Goal: Task Accomplishment & Management: Use online tool/utility

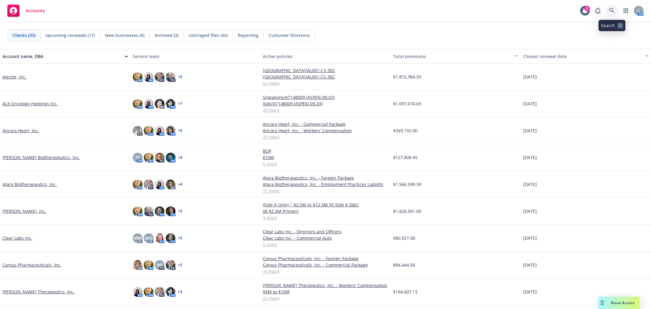
click at [609, 12] on link at bounding box center [612, 11] width 12 height 12
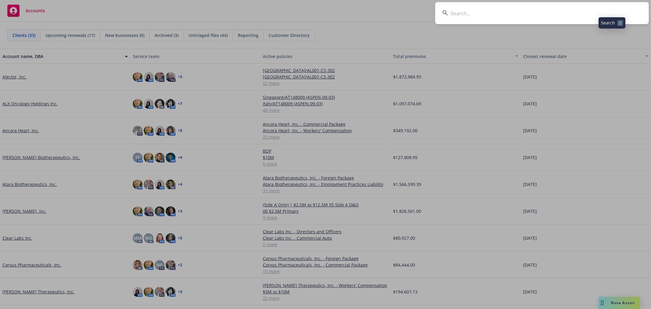
click at [597, 16] on input at bounding box center [542, 13] width 214 height 22
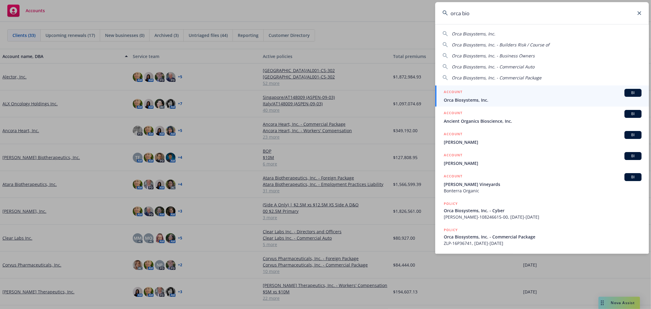
type input "orca bio"
click at [478, 94] on div "ACCOUNT BI" at bounding box center [543, 93] width 198 height 8
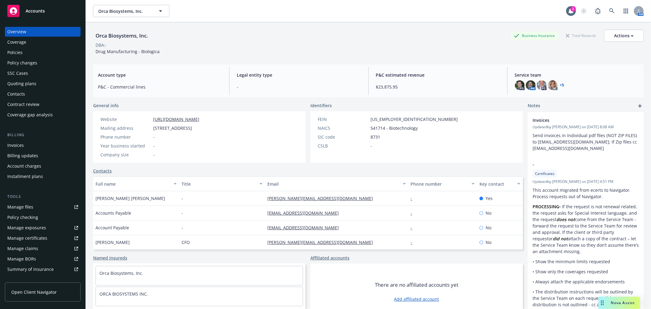
click at [40, 146] on div "Invoices" at bounding box center [42, 145] width 71 height 10
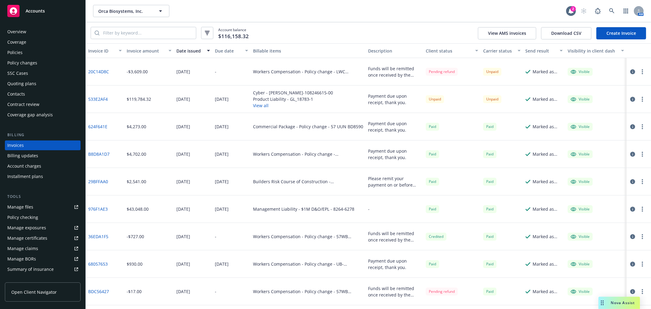
click at [31, 52] on div "Policies" at bounding box center [42, 53] width 71 height 10
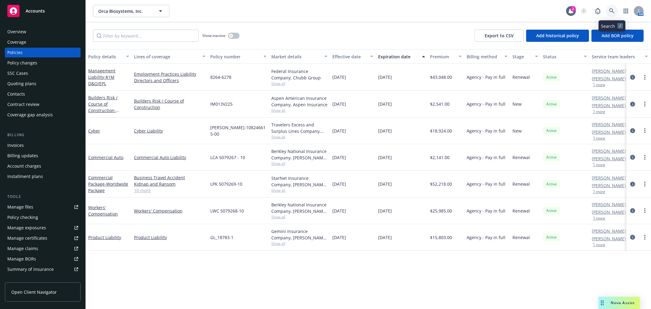
click at [612, 10] on icon at bounding box center [612, 10] width 5 height 5
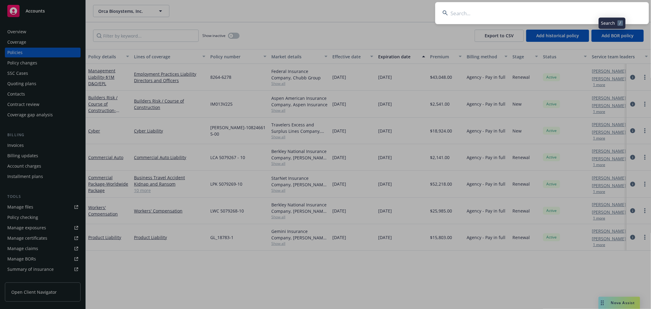
click at [539, 11] on input at bounding box center [542, 13] width 214 height 22
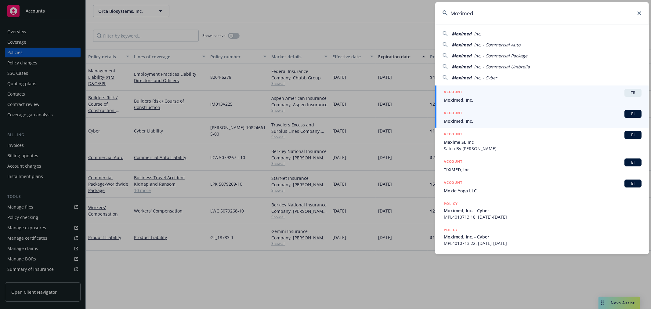
type input "Moximed"
click at [463, 121] on span "Moximed, Inc." at bounding box center [543, 121] width 198 height 6
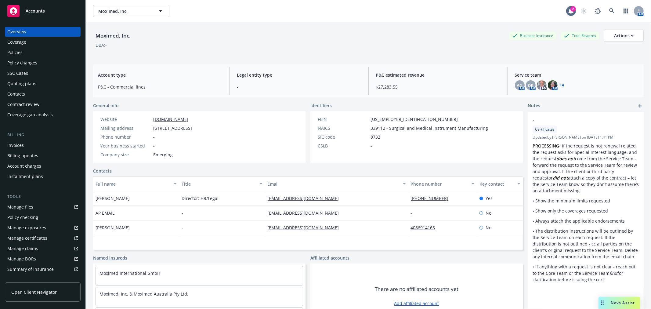
click at [23, 81] on div "Quoting plans" at bounding box center [21, 84] width 29 height 10
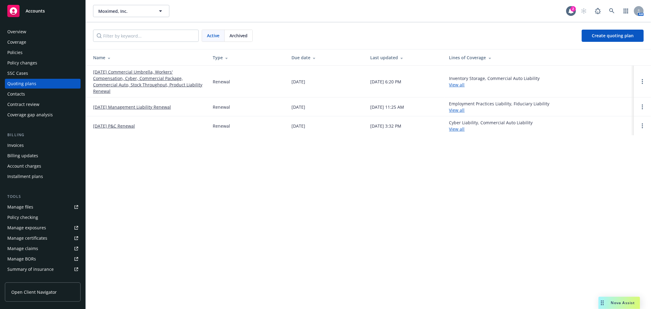
click at [153, 84] on link "[DATE] Commercial Umbrella, Workers' Compensation, Cyber, Commercial Package, C…" at bounding box center [148, 82] width 110 height 26
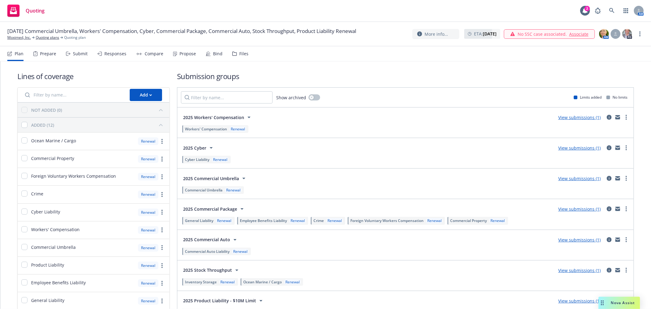
click at [577, 147] on link "View submissions (1)" at bounding box center [580, 148] width 42 height 6
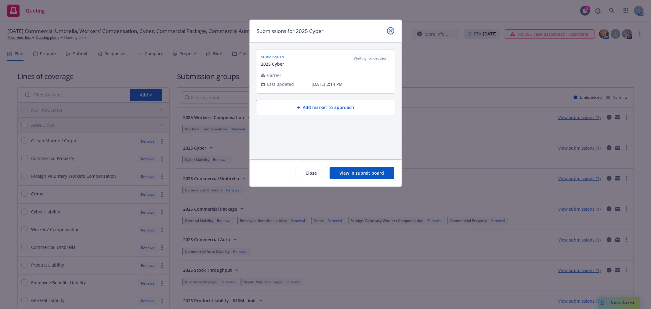
click at [388, 29] on link "close" at bounding box center [390, 30] width 7 height 7
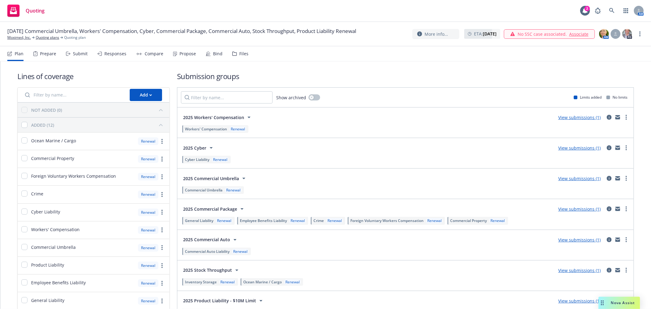
click at [68, 54] on icon at bounding box center [68, 54] width 5 height 4
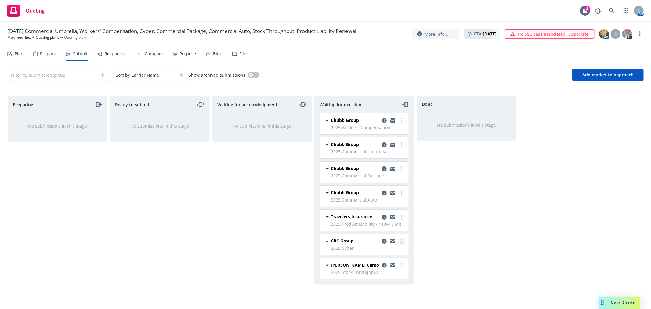
click at [400, 241] on link "more" at bounding box center [401, 241] width 7 height 7
click at [362, 196] on link "Add accepted decision" at bounding box center [374, 192] width 61 height 12
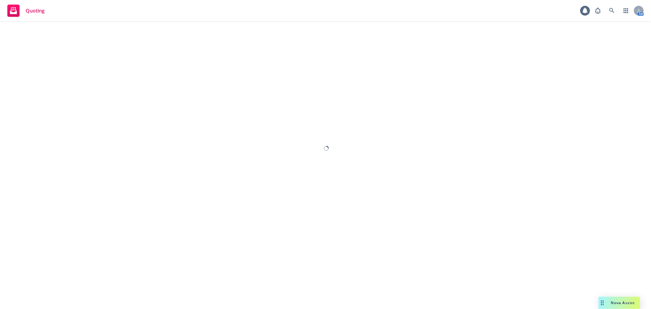
select select "12"
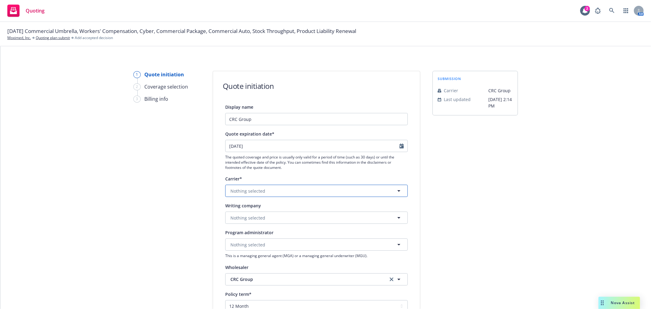
click at [276, 191] on button "Nothing selected" at bounding box center [316, 191] width 183 height 12
type input "c"
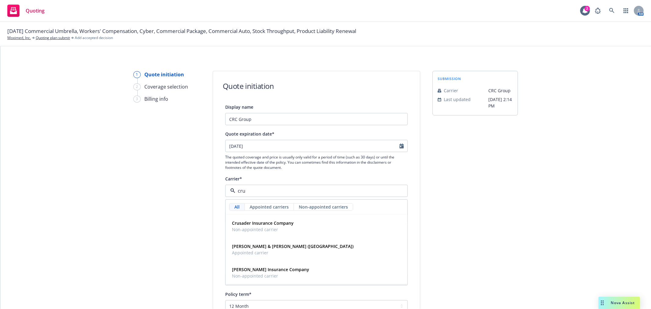
type input "cru"
click at [478, 214] on div "submission Carrier CRC Group Last updated 9/15, 2:14 PM" at bounding box center [476, 275] width 86 height 409
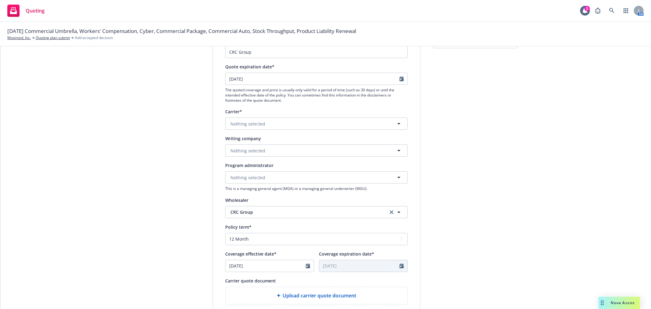
scroll to position [68, 0]
click at [312, 128] on button "Nothing selected" at bounding box center [316, 123] width 183 height 12
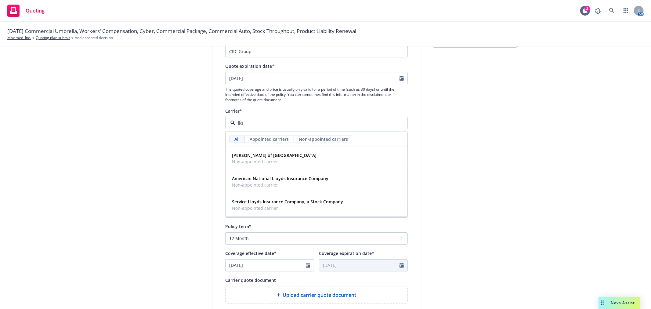
type input "lloy"
click at [268, 158] on span "Lloyd's of London" at bounding box center [274, 155] width 85 height 6
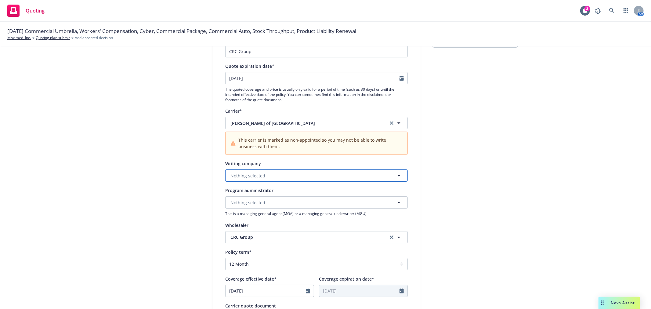
click at [260, 173] on span "Nothing selected" at bounding box center [248, 176] width 35 height 6
click at [276, 220] on span "Alien - No alien insurer ID number" at bounding box center [279, 222] width 95 height 6
click at [455, 207] on div "submission Carrier CRC Group Last updated 9/15, 2:14 PM" at bounding box center [476, 220] width 86 height 435
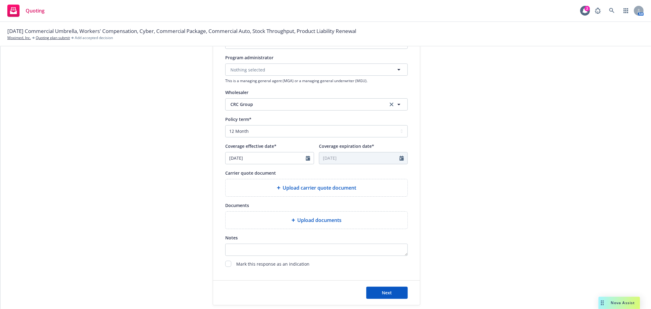
scroll to position [203, 0]
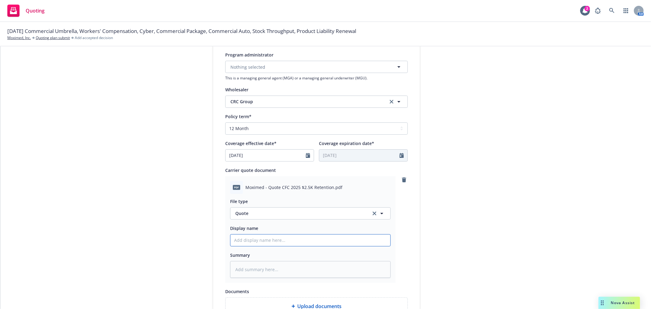
click at [283, 242] on input "Display name" at bounding box center [311, 241] width 160 height 12
type textarea "x"
type input "C"
type textarea "x"
type input "CF"
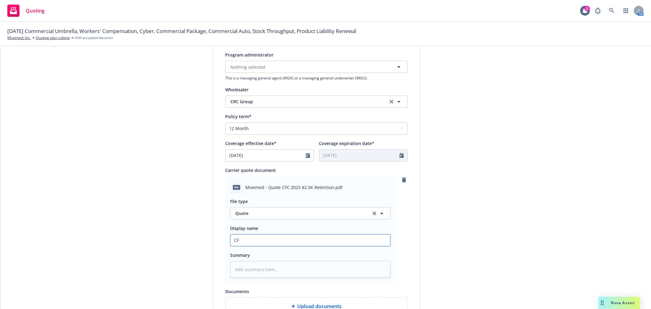
type textarea "x"
type input "CFC"
type textarea "x"
type input "CFC"
type textarea "x"
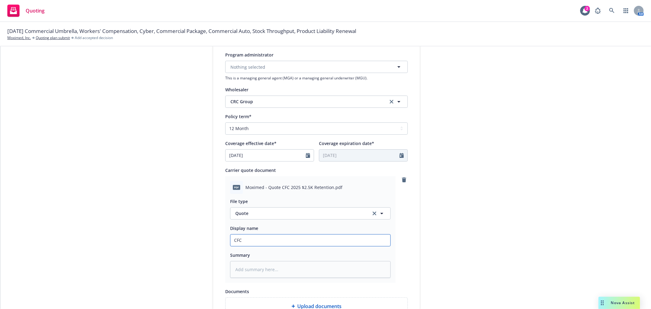
type input "CFC C"
type textarea "x"
type input "CFC Cy"
type textarea "x"
type input "CFC Cyb"
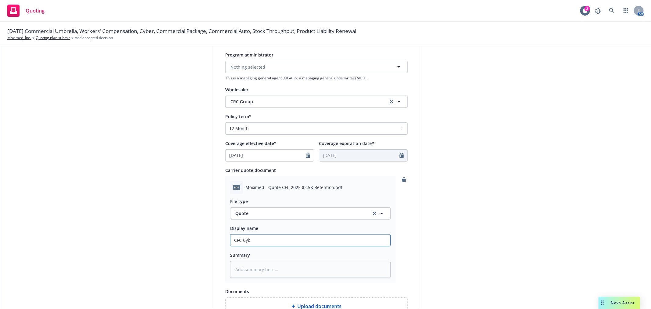
type textarea "x"
type input "CFC Cybe"
type textarea "x"
type input "CFC Cyber"
type textarea "x"
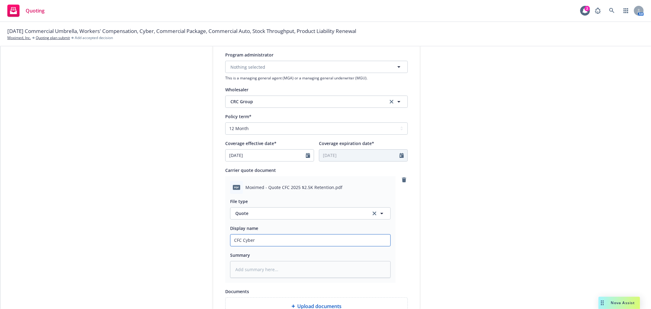
type input "CFC Cyber"
type textarea "x"
type input "CFC Cyber R"
type textarea "x"
type input "CFC Cyber Re"
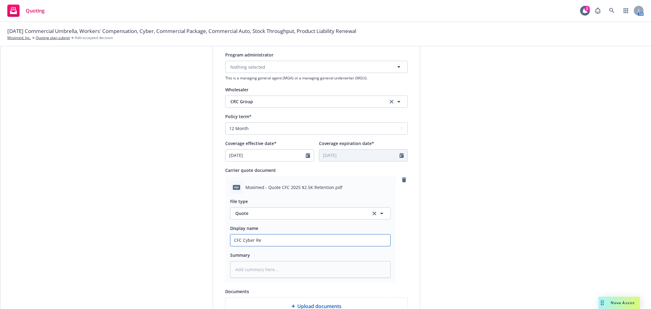
type textarea "x"
type input "CFC Cyber Ren"
type textarea "x"
type input "CFC Cyber Rene"
type textarea "x"
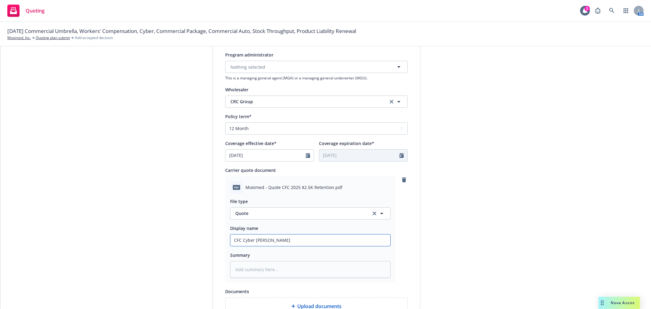
type input "CFC Cyber Renew"
type textarea "x"
type input "CFC Cyber Renewa"
type textarea "x"
type input "CFC Cyber Renewal"
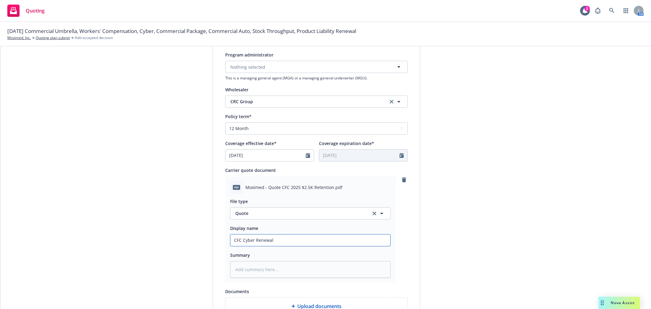
type textarea "x"
type input "CFC Cyber Renewal"
type textarea "x"
type input "CFC Cyber Renewal Q"
type textarea "x"
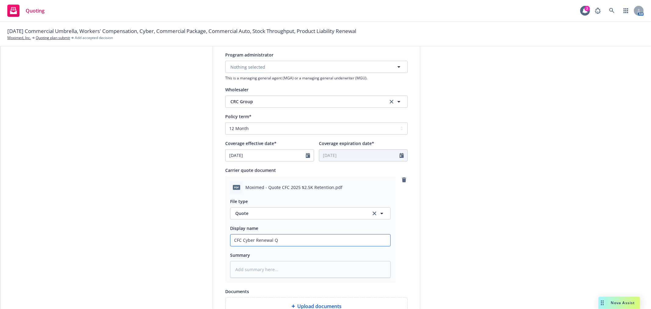
type input "CFC Cyber Renewal Qu"
type textarea "x"
type input "CFC Cyber Renewal Quo"
type textarea "x"
type input "CFC Cyber Renewal Quot"
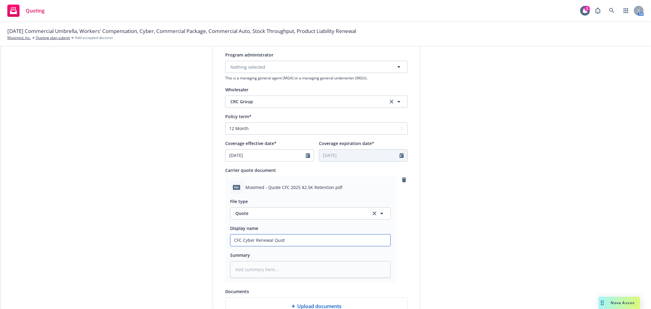
type textarea "x"
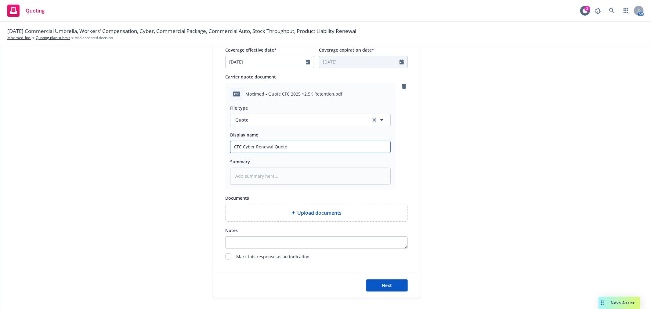
scroll to position [305, 0]
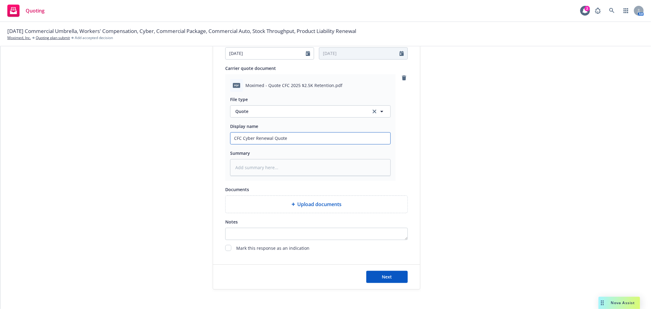
type input "CFC Cyber Renewal Quote"
type textarea "x"
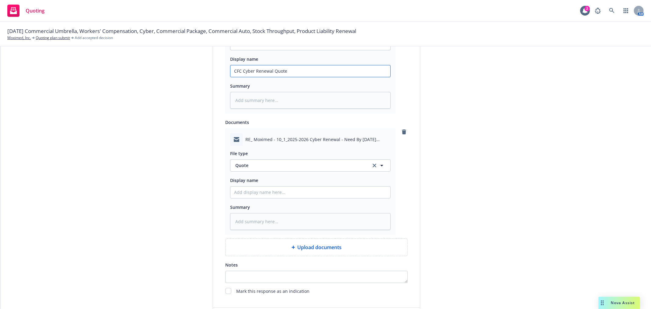
scroll to position [373, 0]
click at [322, 165] on span "Quote" at bounding box center [299, 165] width 129 height 6
type input "email"
click at [307, 182] on div "Email" at bounding box center [310, 181] width 153 height 9
click at [294, 195] on input "Display name" at bounding box center [311, 192] width 160 height 12
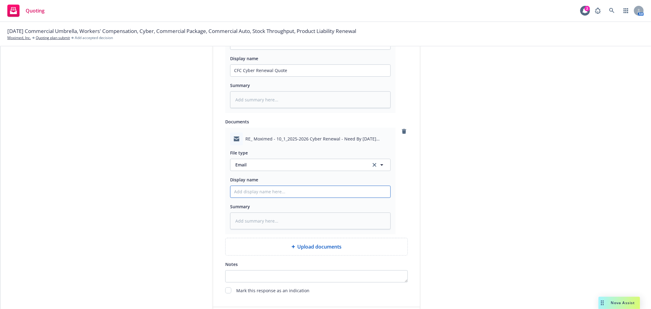
type textarea "x"
type input "E"
type textarea "x"
type input "Em"
type textarea "x"
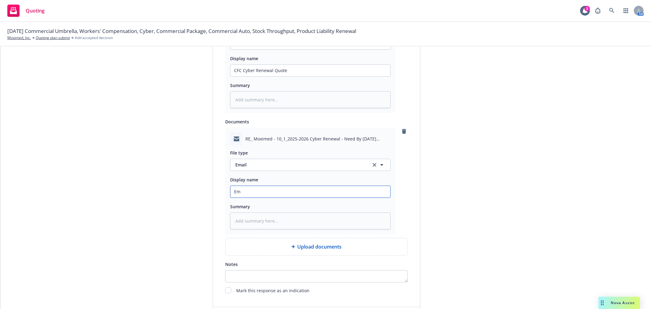
type input "Ema"
type textarea "x"
type input "Emai"
type textarea "x"
type input "Email"
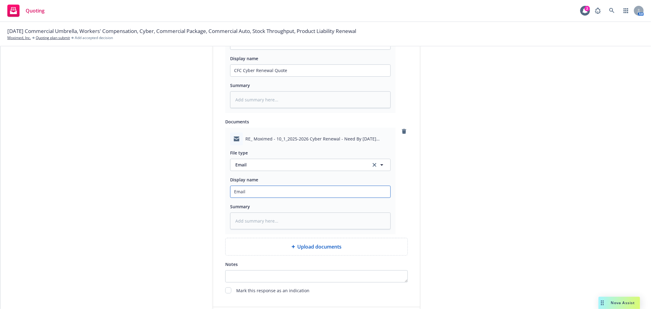
type textarea "x"
type input "Email"
type textarea "x"
type input "Email f"
type textarea "x"
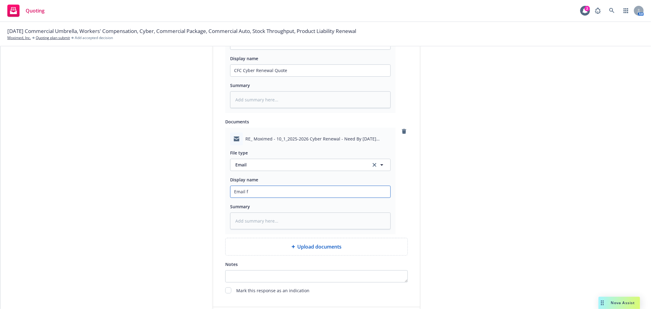
type input "Email fr"
type textarea "x"
type input "Email fro"
type textarea "x"
type input "Email from"
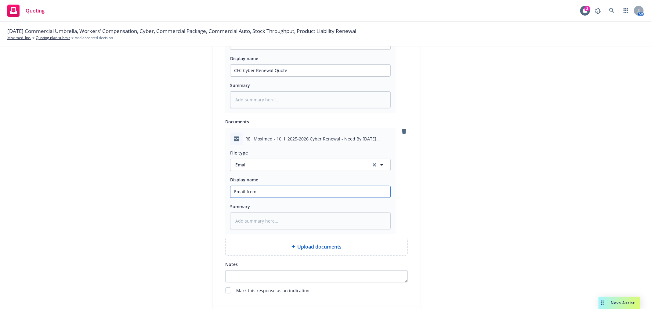
type textarea "x"
type input "Email from C"
type textarea "x"
type input "Email from CR"
type textarea "x"
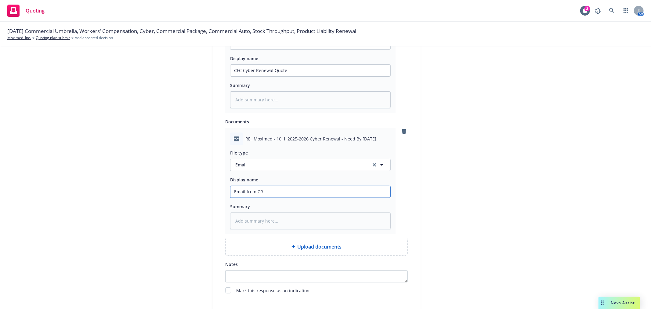
type input "Email from CRC"
type textarea "x"
type input "Email from CRC"
type textarea "x"
type input "Email from CRC w"
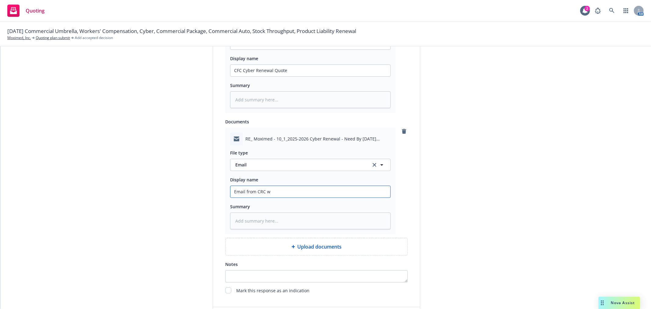
type textarea "x"
type input "Email from CRC wi"
type textarea "x"
type input "Email from CRC wit"
type textarea "x"
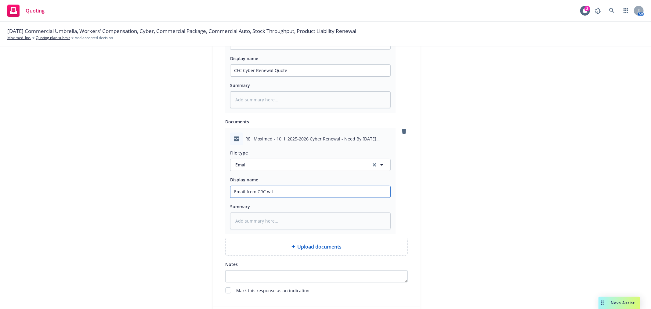
type input "Email from CRC with"
type textarea "x"
type input "Email from CRC with"
type textarea "x"
type input "Email from CRC with C"
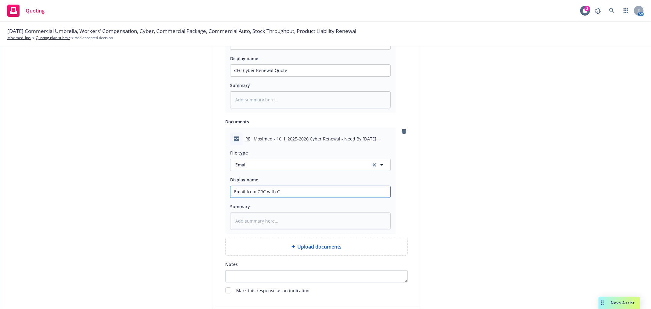
type textarea "x"
type input "Email from CRC with Cy"
type textarea "x"
type input "Email from CRC with Cyb"
type textarea "x"
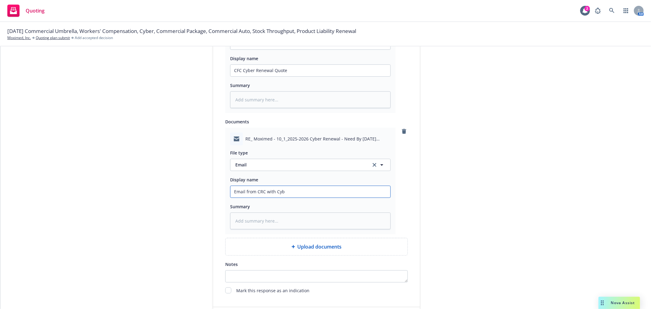
type input "Email from CRC with Cybe"
type textarea "x"
type input "Email from CRC with Cyber"
type textarea "x"
type input "Email from CRC with Cyber"
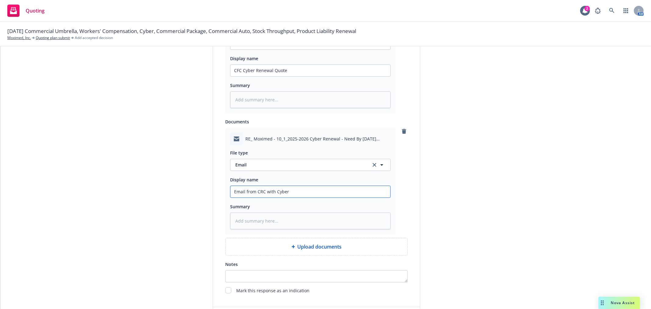
type textarea "x"
type input "Email from CRC with Cyber R"
type textarea "x"
type input "Email from CRC with Cyber Re"
type textarea "x"
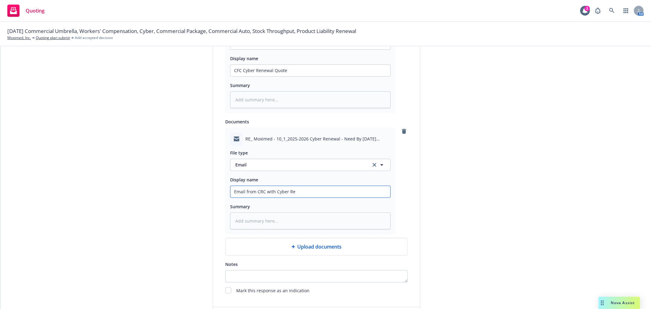
type input "Email from CRC with Cyber Ren"
type textarea "x"
type input "Email from CRC with Cyber Rene"
type textarea "x"
type input "Email from CRC with Cyber Renew"
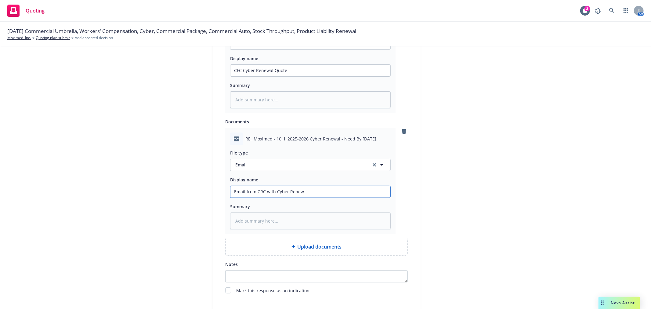
type textarea "x"
type input "Email from CRC with Cyber Renewa"
type textarea "x"
type input "Email from CRC with Cyber Renewal"
type textarea "x"
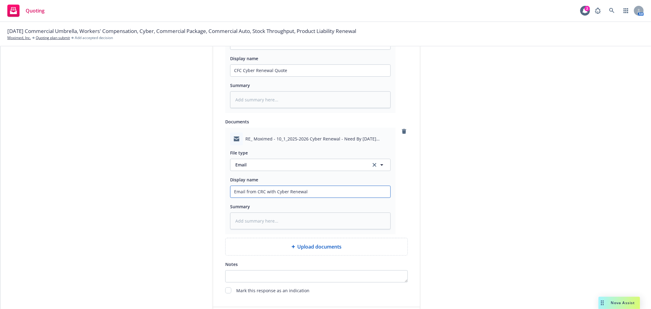
type input "Email from CRC with Cyber Renewal"
type textarea "x"
type input "Email from CRC with Cyber Renewal Q"
type textarea "x"
type input "Email from CRC with Cyber Renewal Qu"
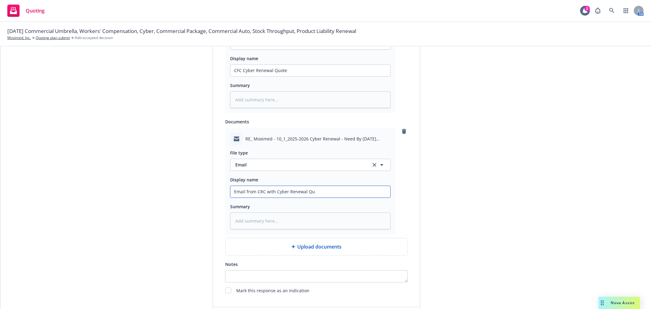
type textarea "x"
type input "Email from CRC with Cyber Renewal Quo"
type textarea "x"
type input "Email from CRC with Cyber Renewal Quot"
type textarea "x"
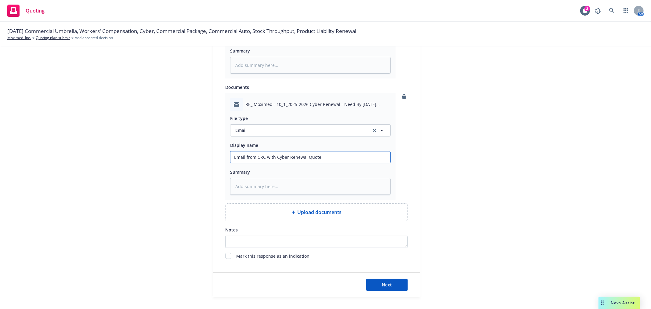
scroll to position [437, 0]
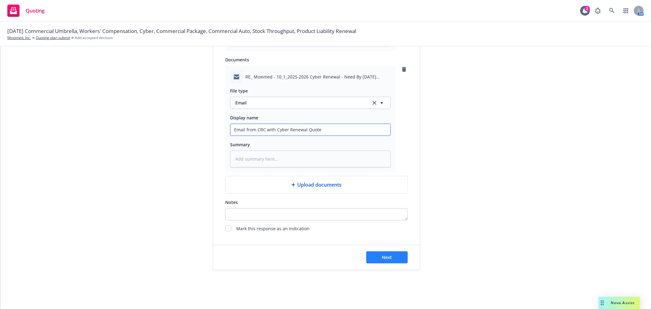
type input "Email from CRC with Cyber Renewal Quote"
click at [383, 254] on button "Next" at bounding box center [387, 257] width 42 height 12
type textarea "x"
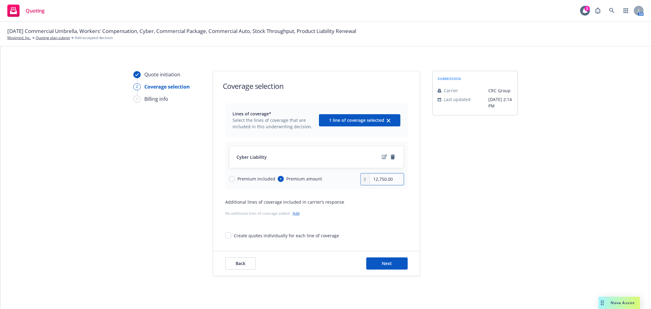
click at [399, 180] on input "12,750.00" at bounding box center [387, 179] width 34 height 12
type input "12,795.00"
click at [468, 155] on div "submission Carrier CRC Group Last updated 9/15, 2:14 PM" at bounding box center [476, 173] width 86 height 205
click at [382, 264] on span "Next" at bounding box center [387, 263] width 10 height 6
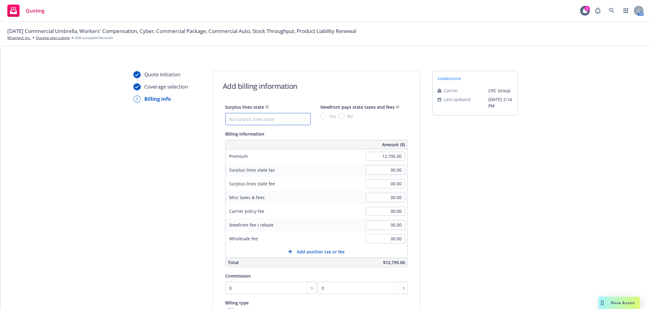
click at [280, 118] on select "No surplus lines state Alaska Alabama Arkansas Arizona California Colorado Conn…" at bounding box center [268, 119] width 86 height 12
select select "CA"
click at [225, 113] on select "No surplus lines state Alaska Alabama Arkansas Arizona California Colorado Conn…" at bounding box center [268, 119] width 86 height 12
type input "383.85"
type input "23.03"
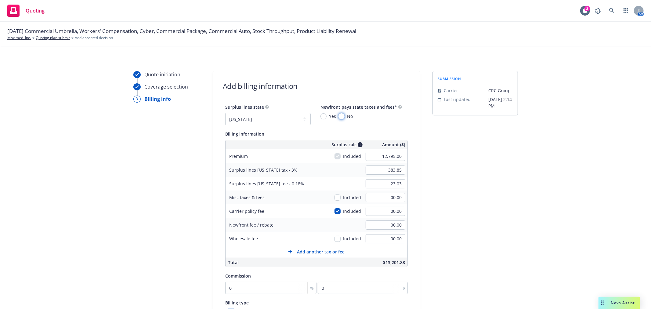
click at [339, 116] on input "No" at bounding box center [342, 116] width 6 height 6
radio input "true"
click at [487, 168] on div "submission Carrier CRC Group Last updated 9/15, 2:14 PM" at bounding box center [476, 227] width 86 height 312
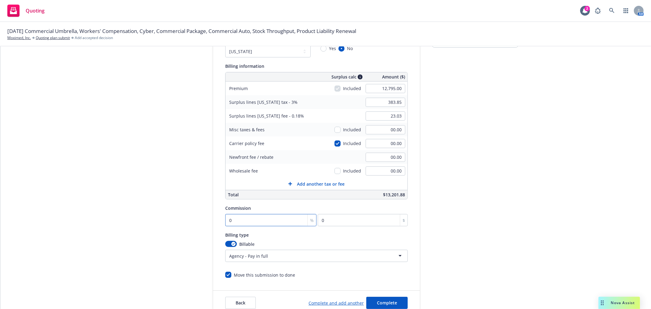
click at [242, 221] on input "0" at bounding box center [270, 220] width 91 height 12
type input "1"
type input "127.95"
type input "12"
type input "1535.4"
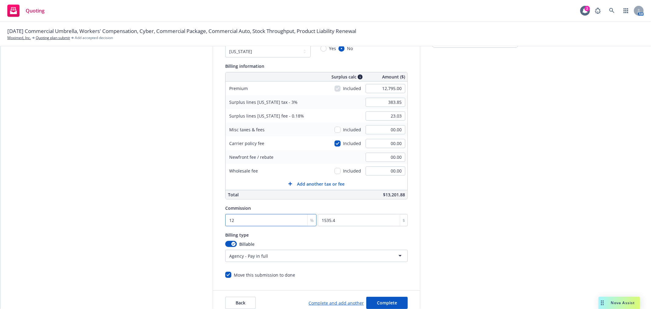
type input "12"
type input "295"
type input "392.70"
type input "23.56"
type input "295.00"
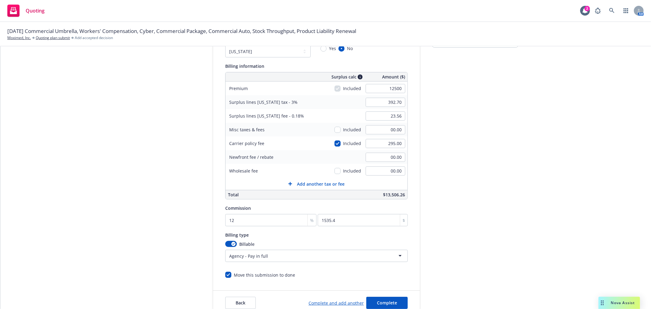
type input "12,500.00"
type input "383.85"
type input "23.03"
type input "1500"
click at [473, 128] on div "submission Carrier CRC Group Last updated 9/15, 2:14 PM" at bounding box center [476, 159] width 86 height 312
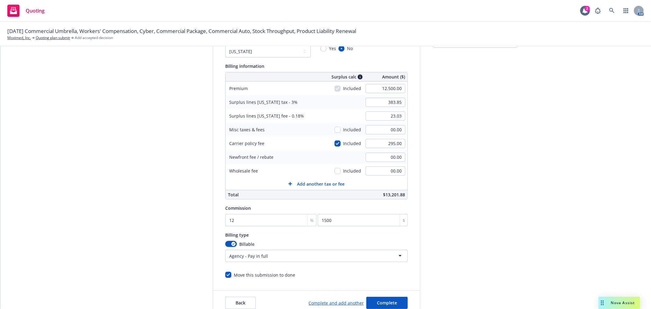
scroll to position [102, 0]
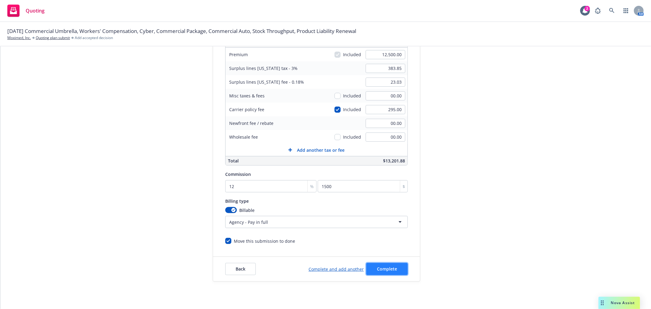
click at [399, 273] on button "Complete" at bounding box center [387, 269] width 42 height 12
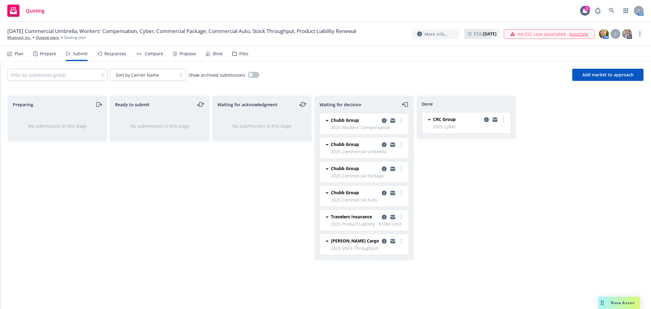
click at [597, 150] on div "Preparing No submissions in this stage Ready to submit No submissions in this s…" at bounding box center [326, 196] width 636 height 201
click at [261, 178] on div "Waiting for acknowledgment No submissions in this stage" at bounding box center [262, 196] width 100 height 201
